Goal: Navigation & Orientation: Find specific page/section

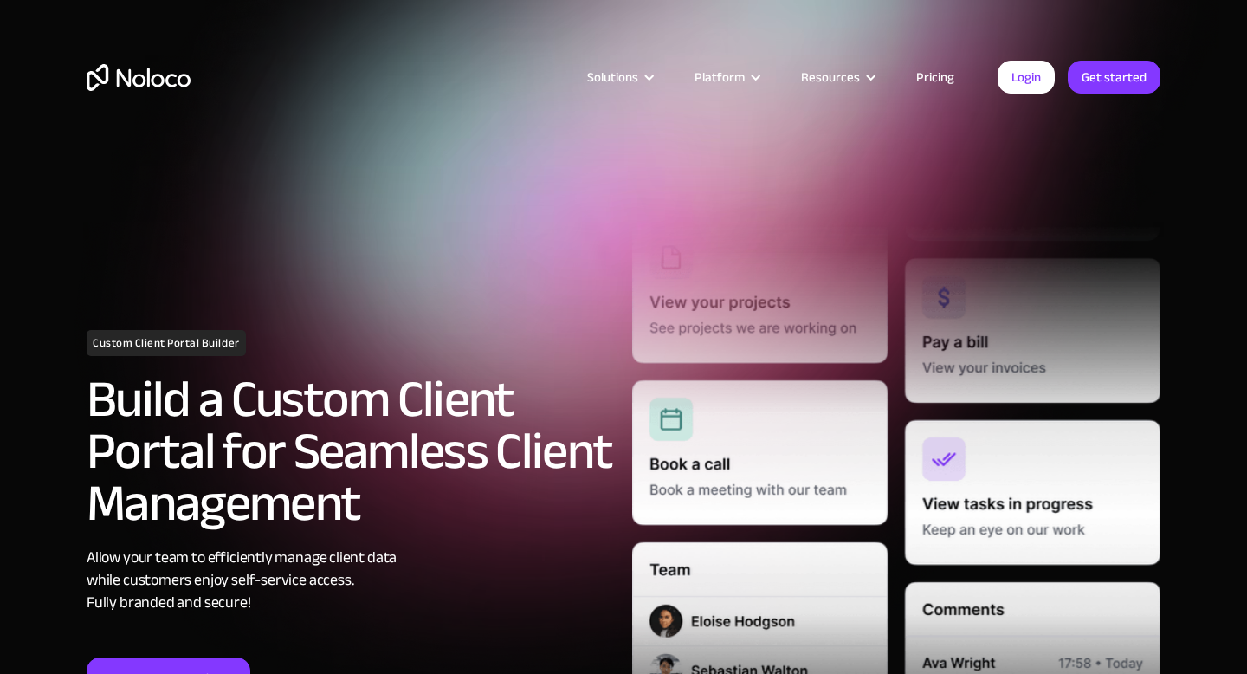
click at [162, 68] on img "home" at bounding box center [139, 77] width 104 height 27
